Goal: Task Accomplishment & Management: Manage account settings

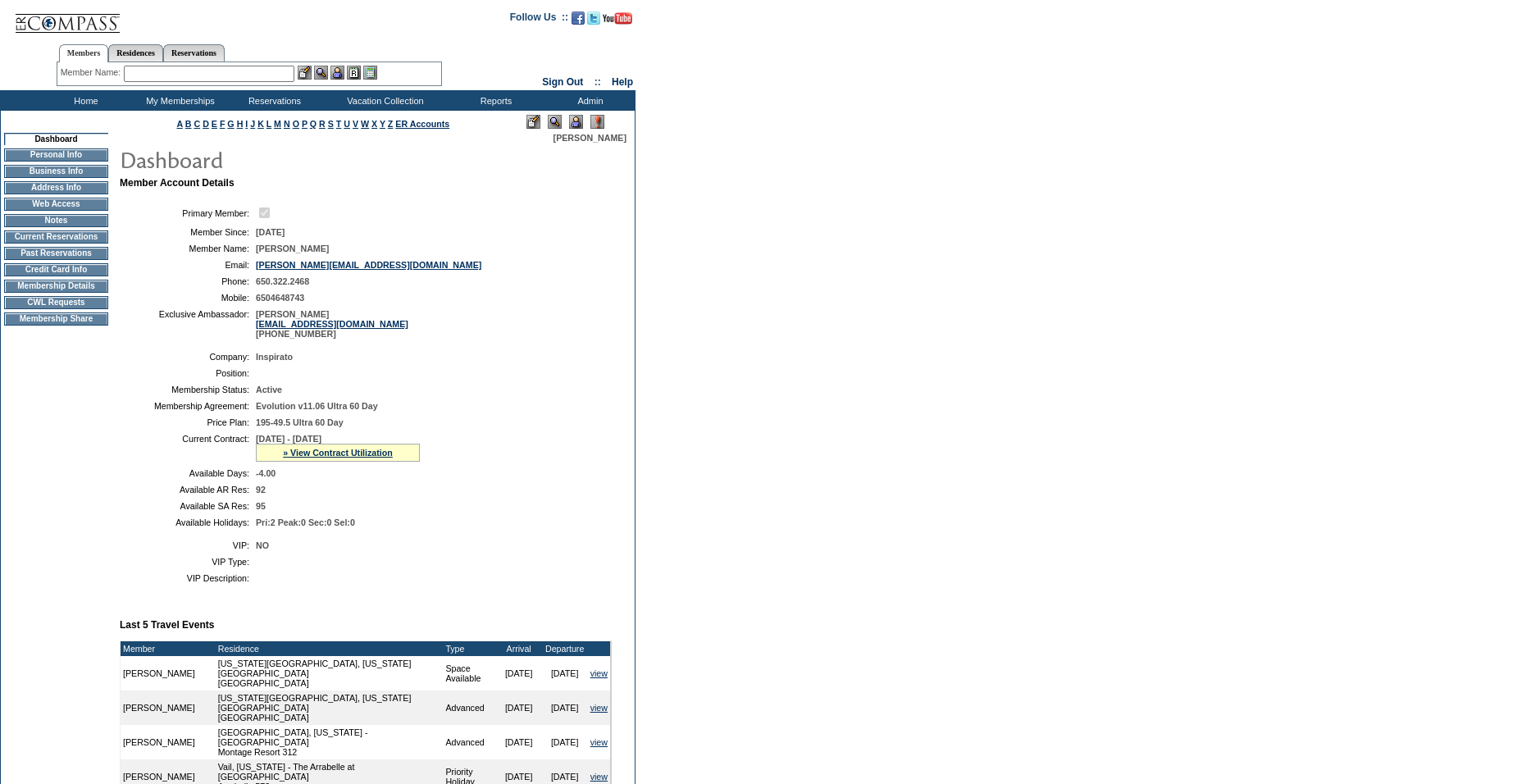
click at [562, 461] on td "[DATE] - [DATE] » View Contract Utilization Current Contract Remaining Balance …" at bounding box center [430, 448] width 349 height 28
click at [79, 103] on td "Home" at bounding box center [84, 100] width 95 height 21
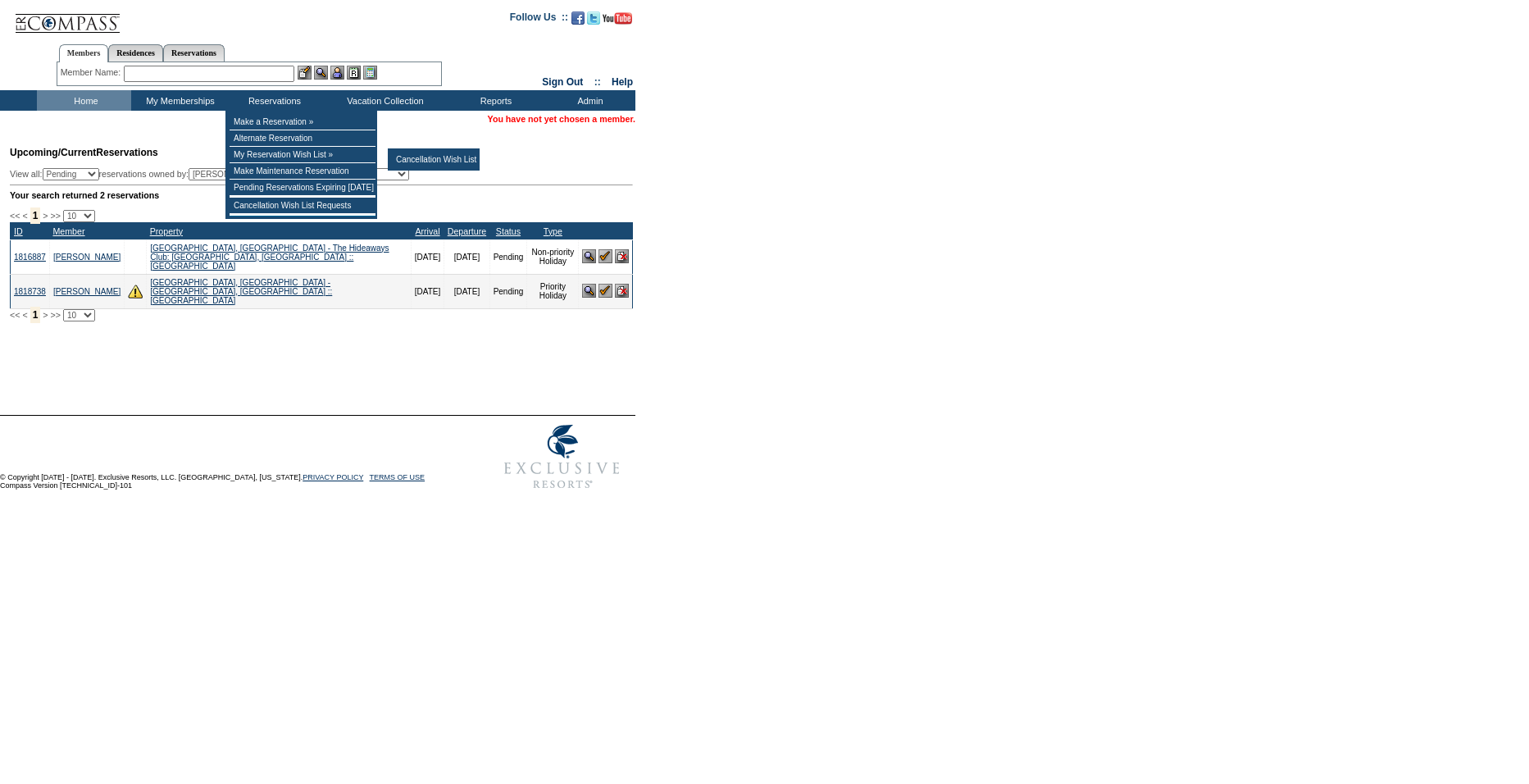
click at [170, 339] on div "Processing, please wait. Custom Reservation Task Reservation #: Reservation Dat…" at bounding box center [319, 356] width 635 height 33
click at [236, 75] on input "text" at bounding box center [209, 74] width 171 height 17
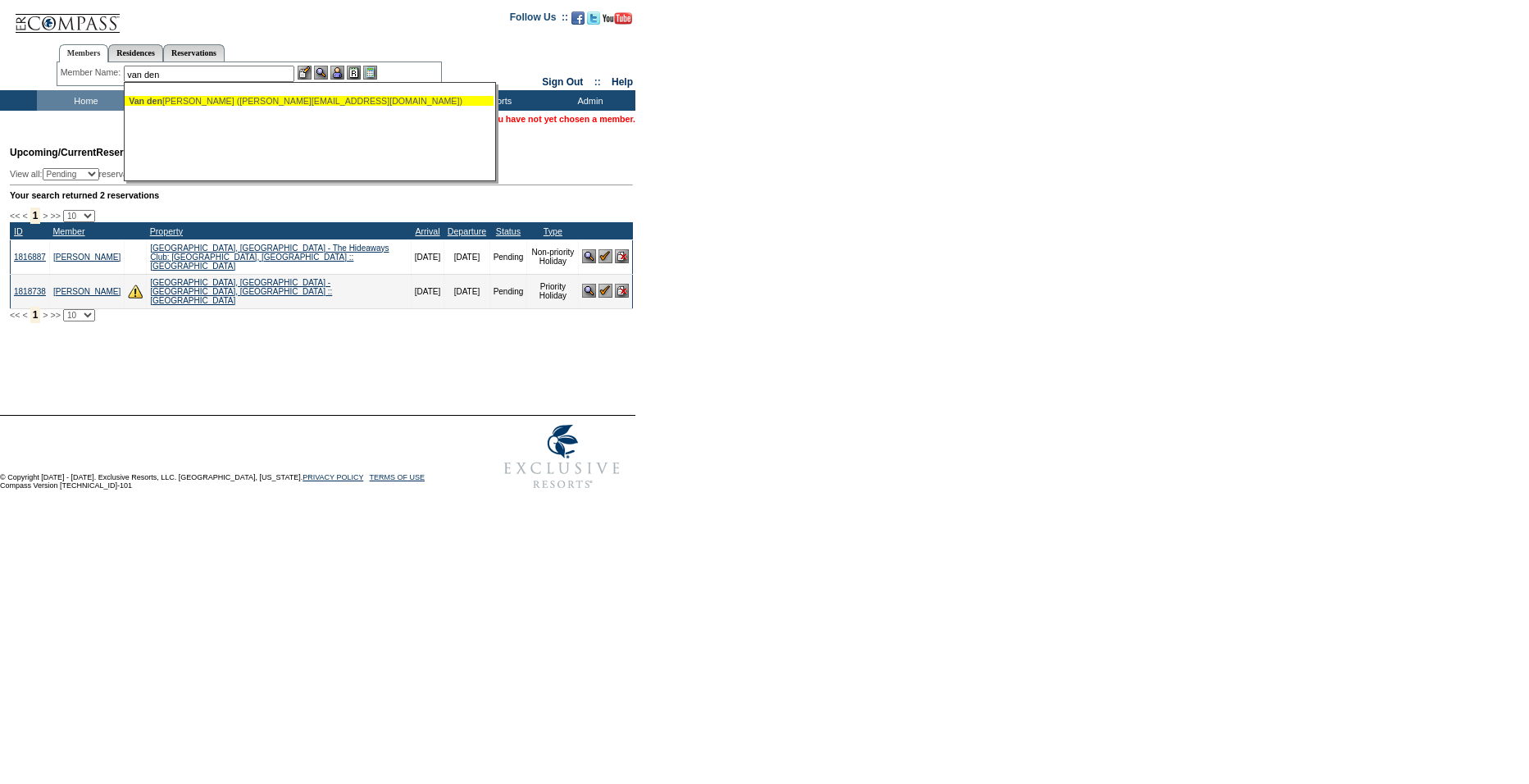
drag, startPoint x: 236, startPoint y: 103, endPoint x: 323, endPoint y: 91, distance: 87.8
click at [240, 103] on div "[PERSON_NAME] ([PERSON_NAME][EMAIL_ADDRESS][DOMAIN_NAME])" at bounding box center [309, 101] width 361 height 10
type input "[PERSON_NAME] ([PERSON_NAME][EMAIL_ADDRESS][DOMAIN_NAME])"
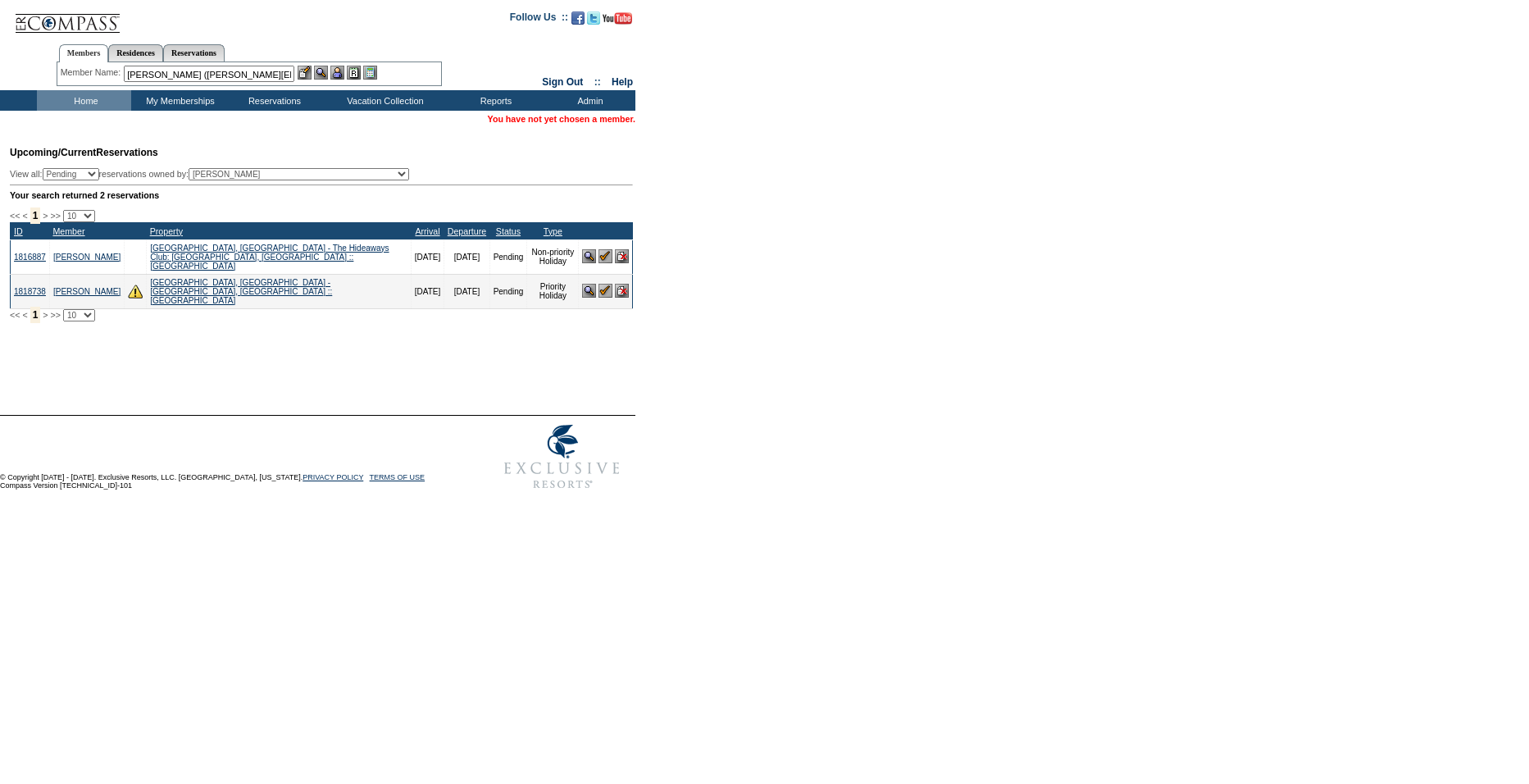
click at [326, 75] on img at bounding box center [320, 72] width 14 height 14
